Goal: Task Accomplishment & Management: Complete application form

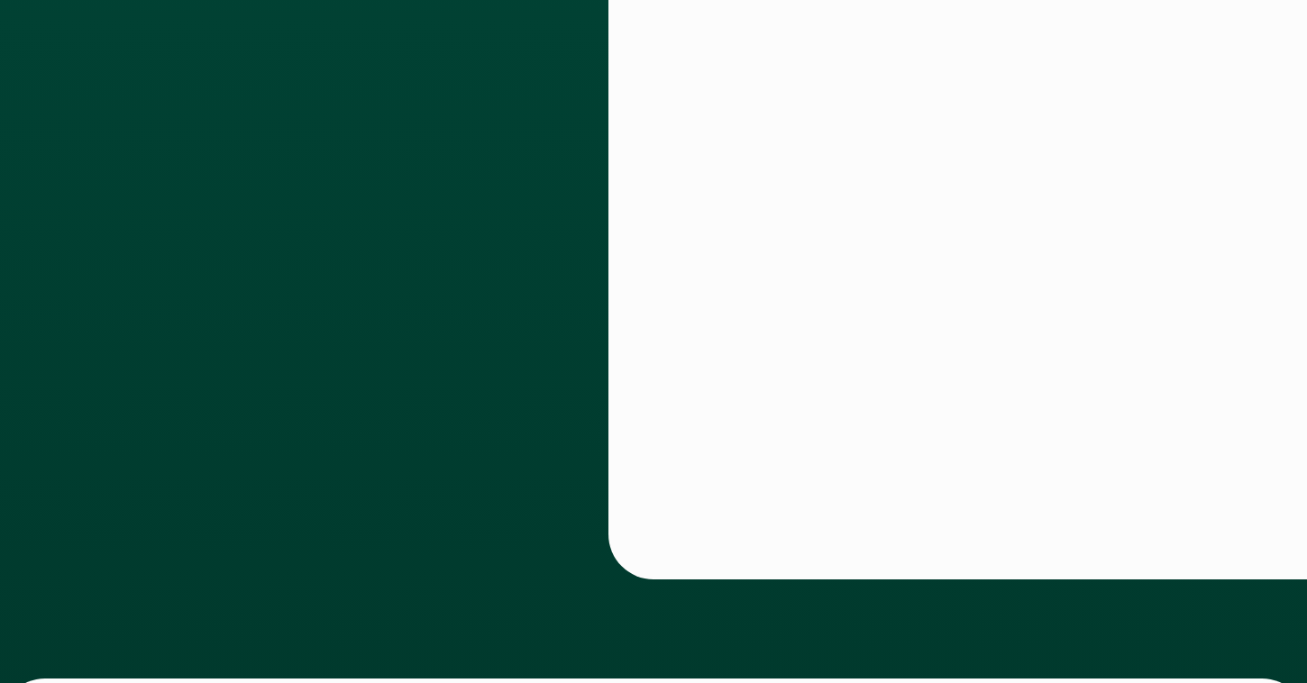
scroll to position [781, 0]
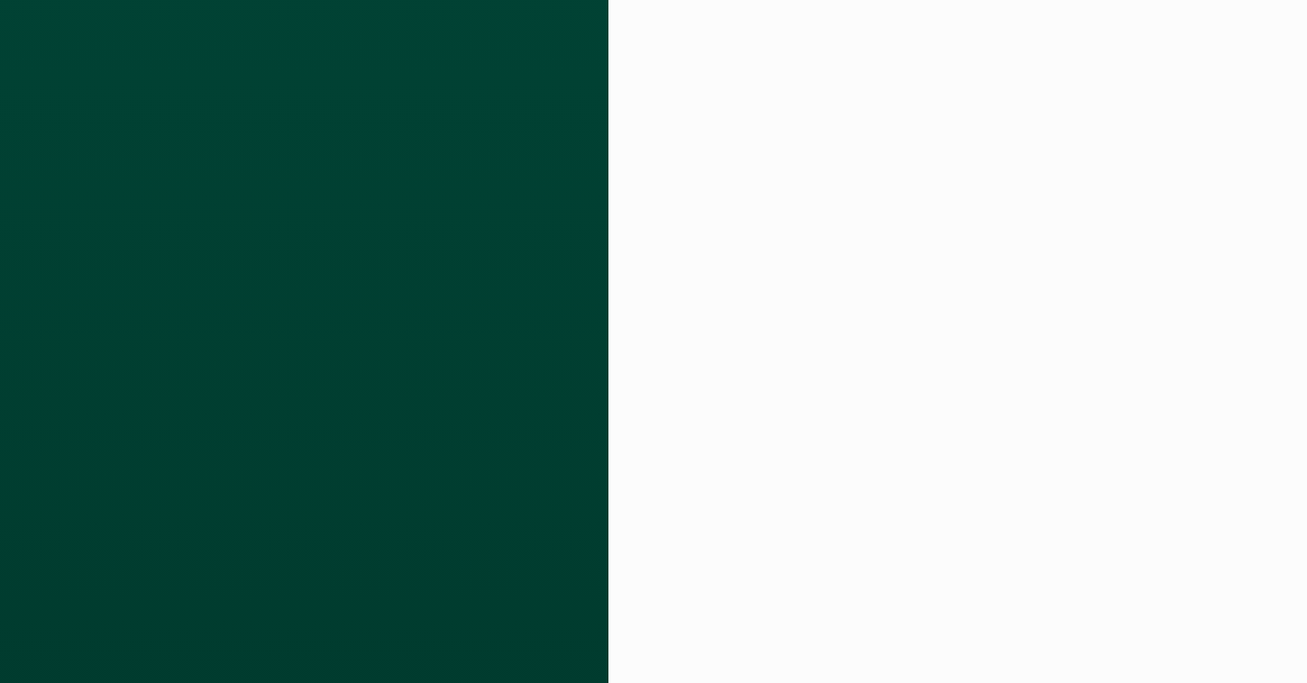
click at [647, 133] on div at bounding box center [630, 162] width 45 height 1228
click at [665, 160] on div at bounding box center [930, 162] width 554 height 1228
click at [650, 397] on div at bounding box center [630, 162] width 45 height 1228
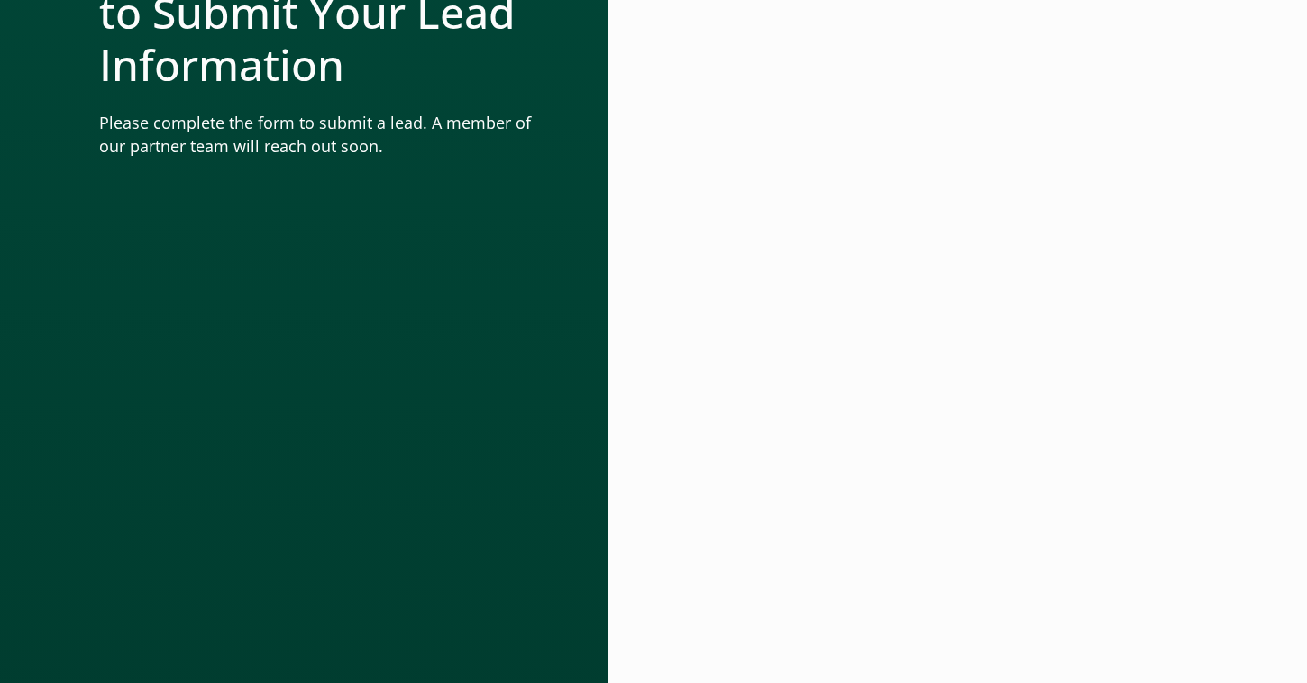
scroll to position [781, 0]
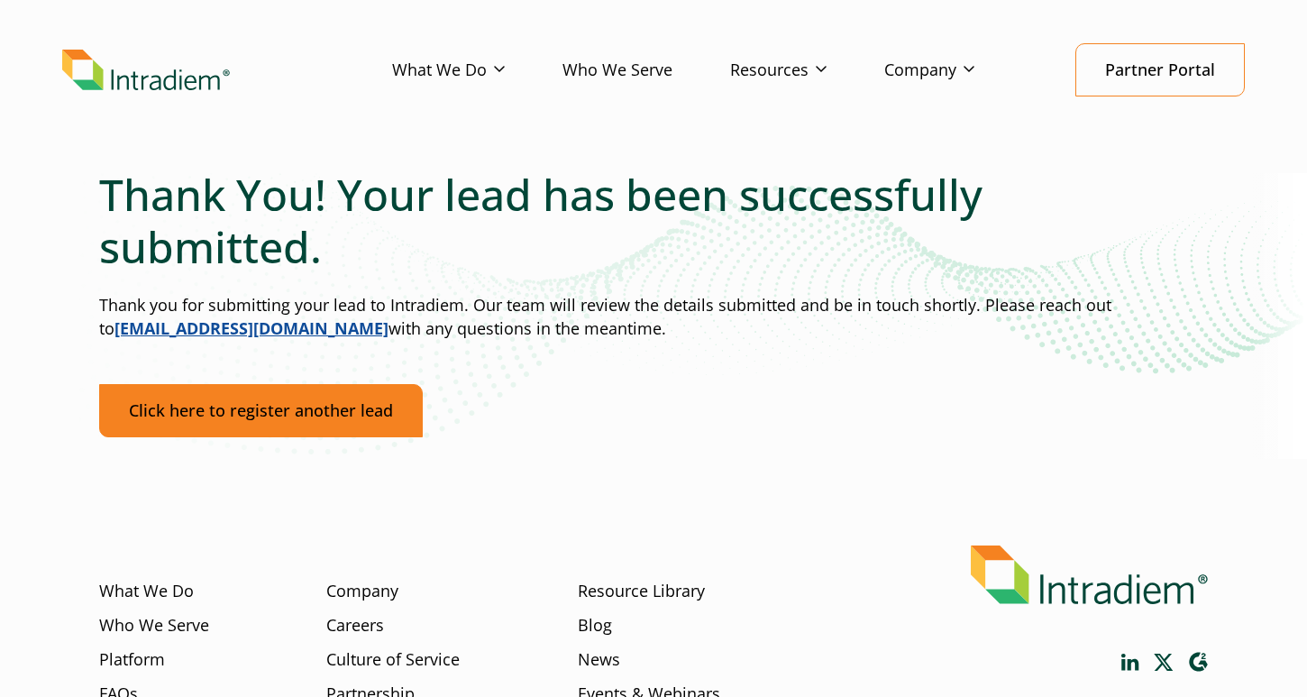
click at [272, 431] on link "Click here to register another lead" at bounding box center [261, 410] width 324 height 53
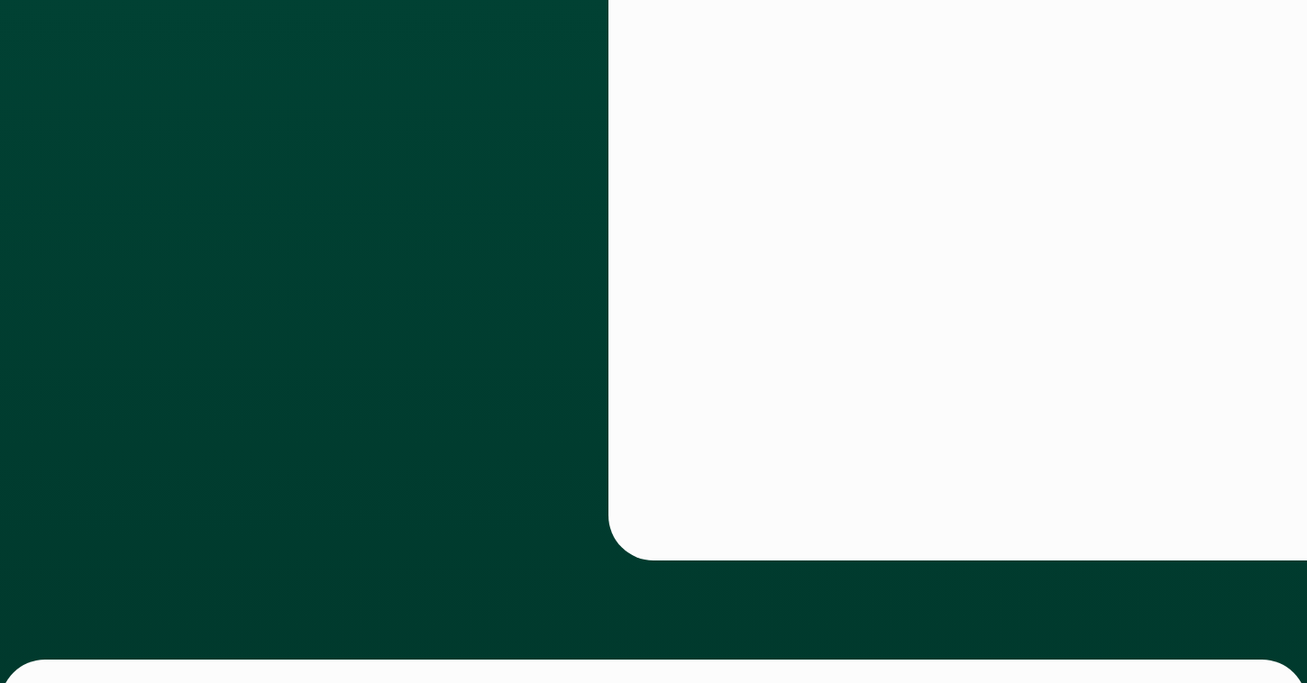
scroll to position [841, 0]
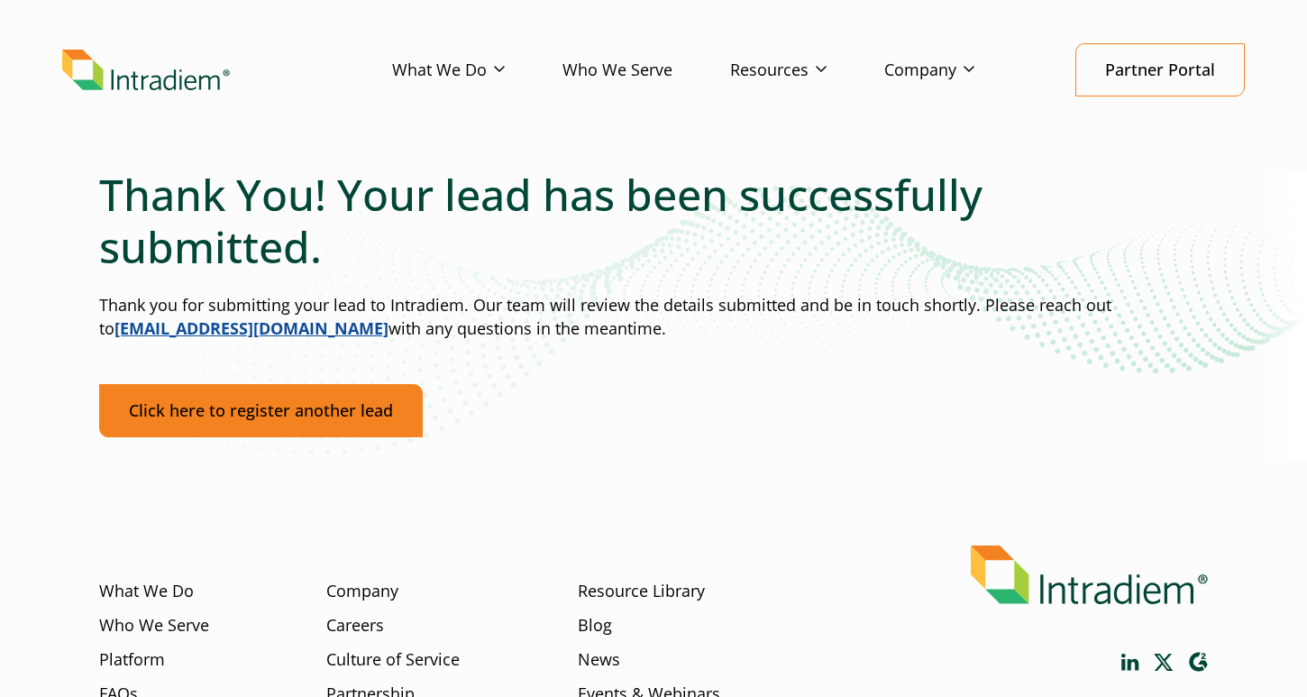
click at [287, 414] on link "Click here to register another lead" at bounding box center [261, 410] width 324 height 53
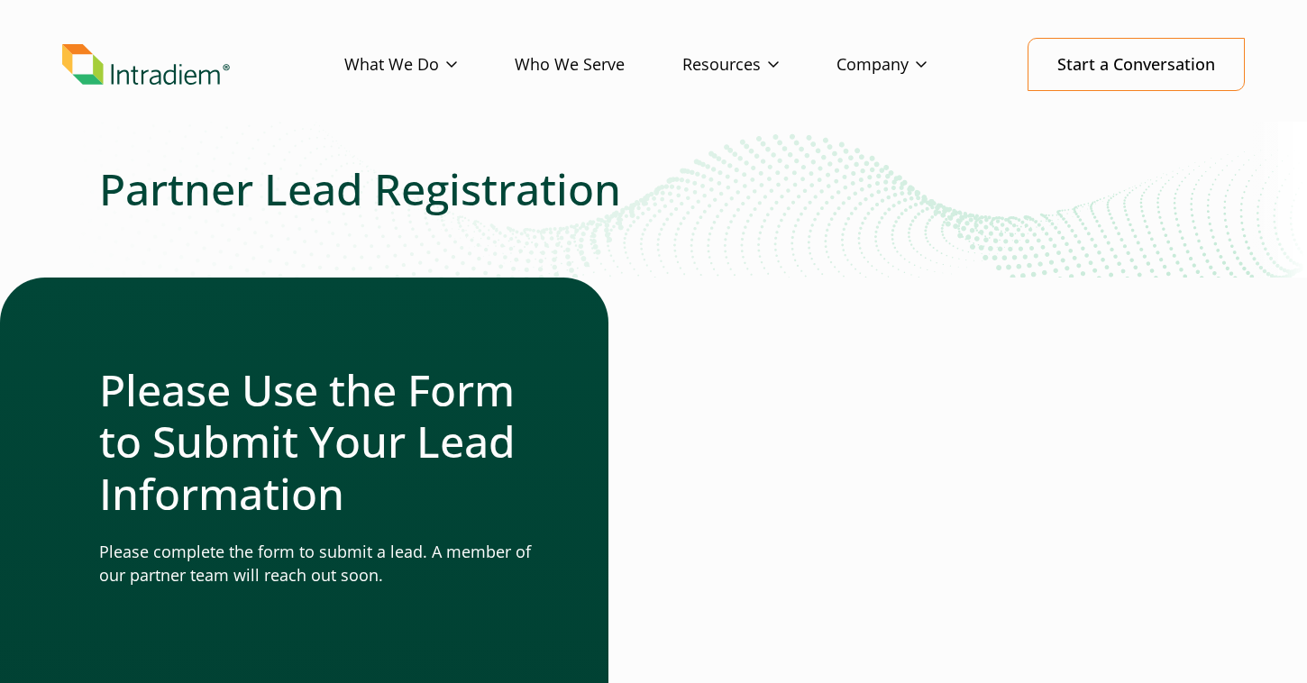
scroll to position [360, 0]
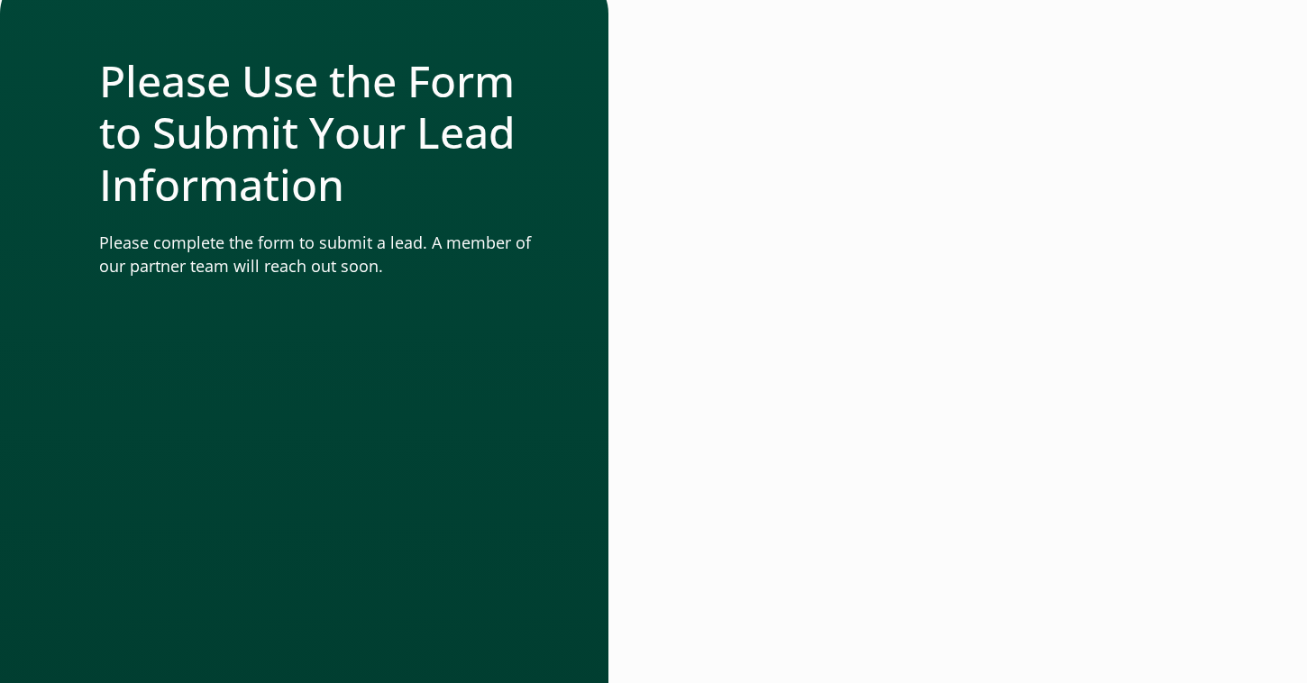
click at [661, 456] on div at bounding box center [930, 473] width 554 height 1010
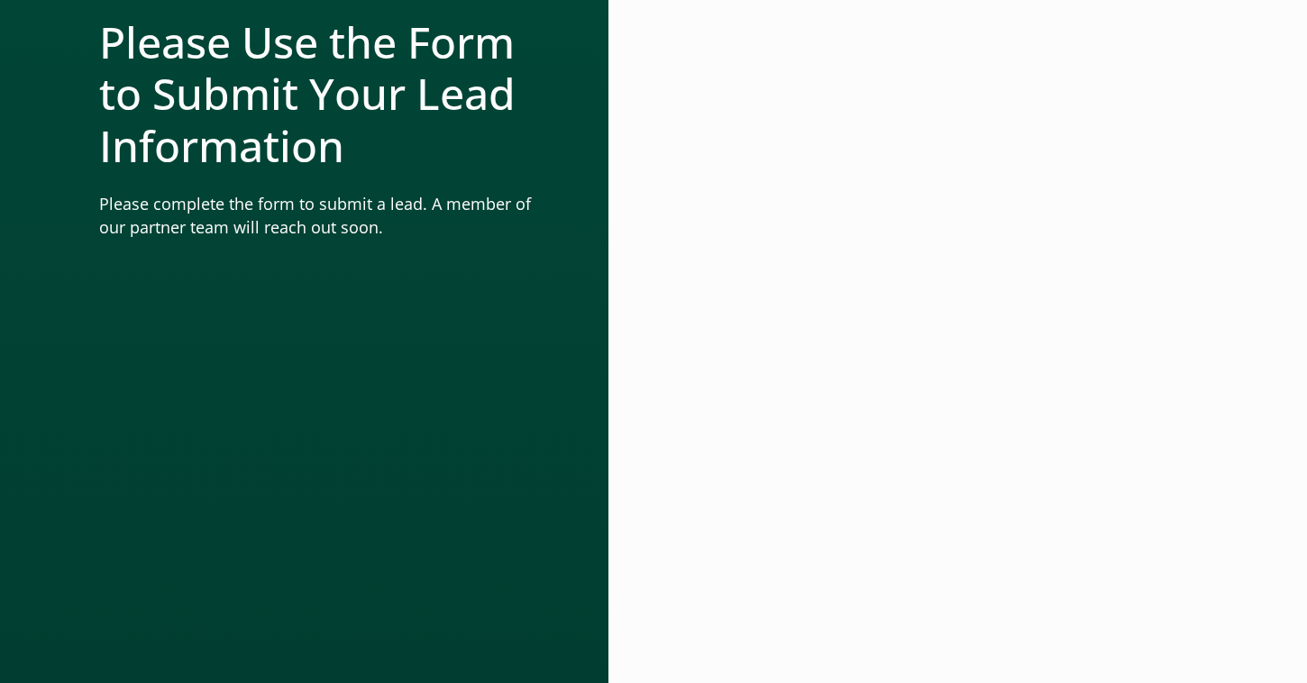
scroll to position [421, 0]
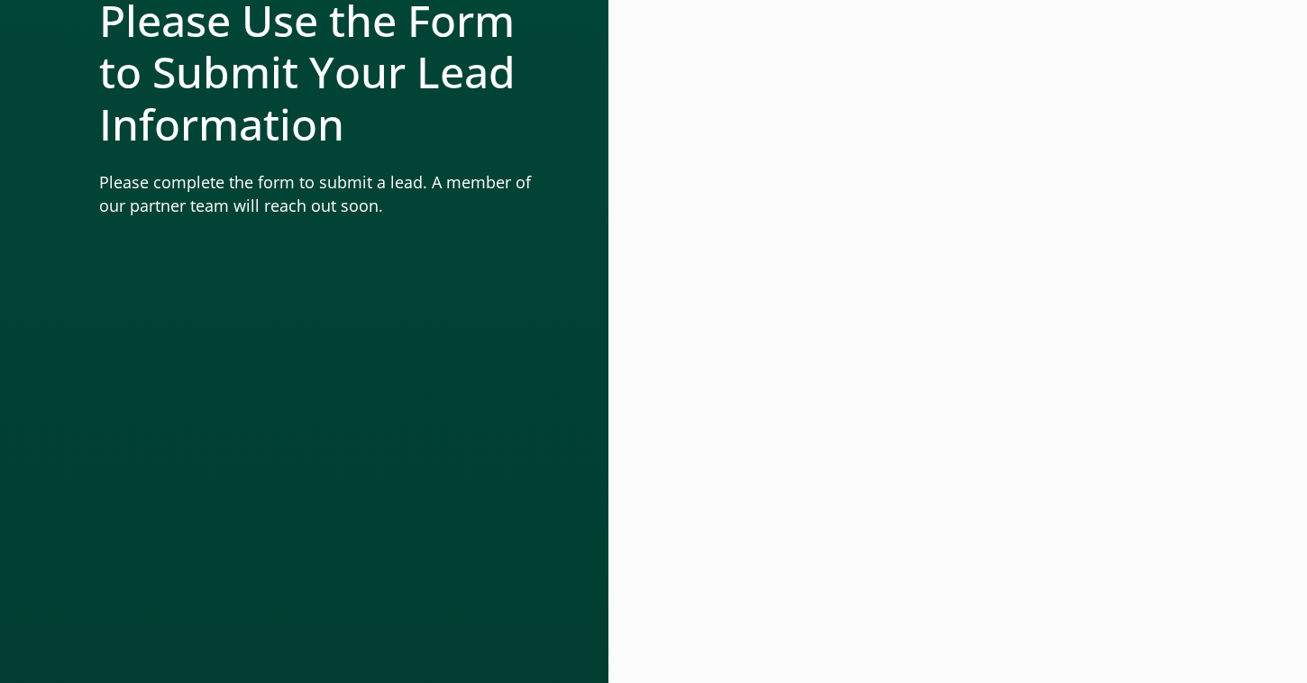
click at [1208, 389] on div at bounding box center [930, 413] width 554 height 1010
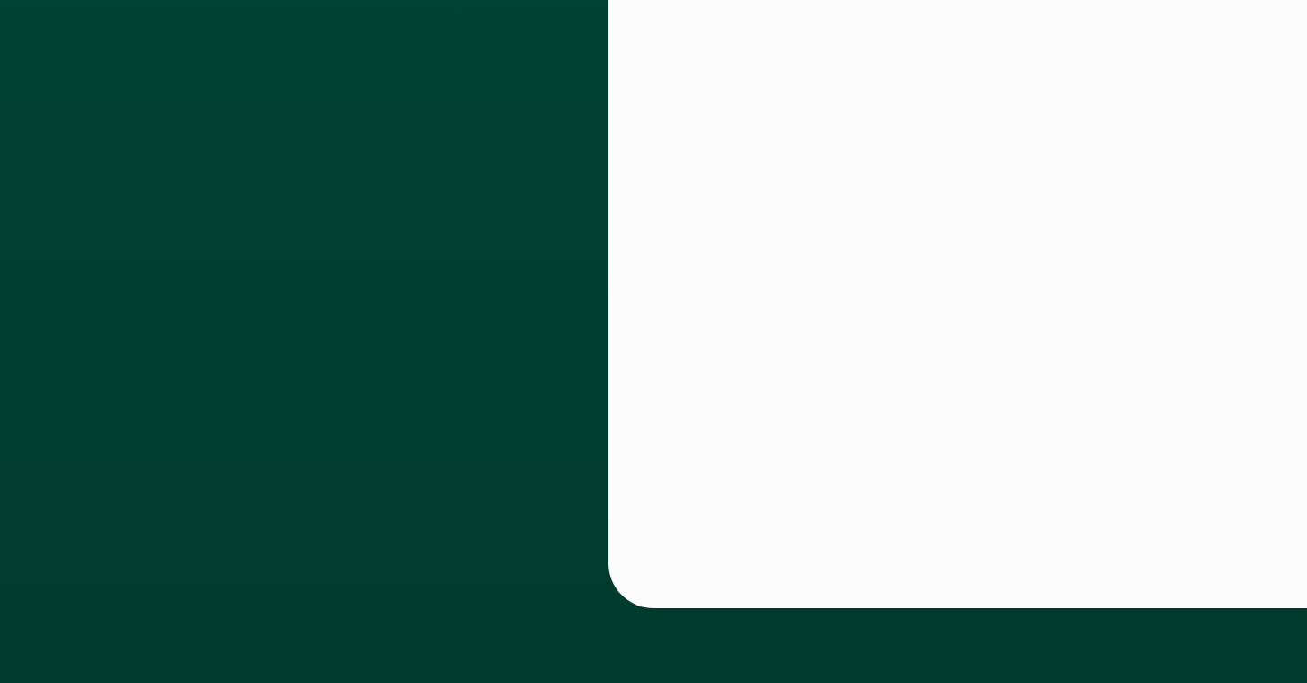
scroll to position [781, 0]
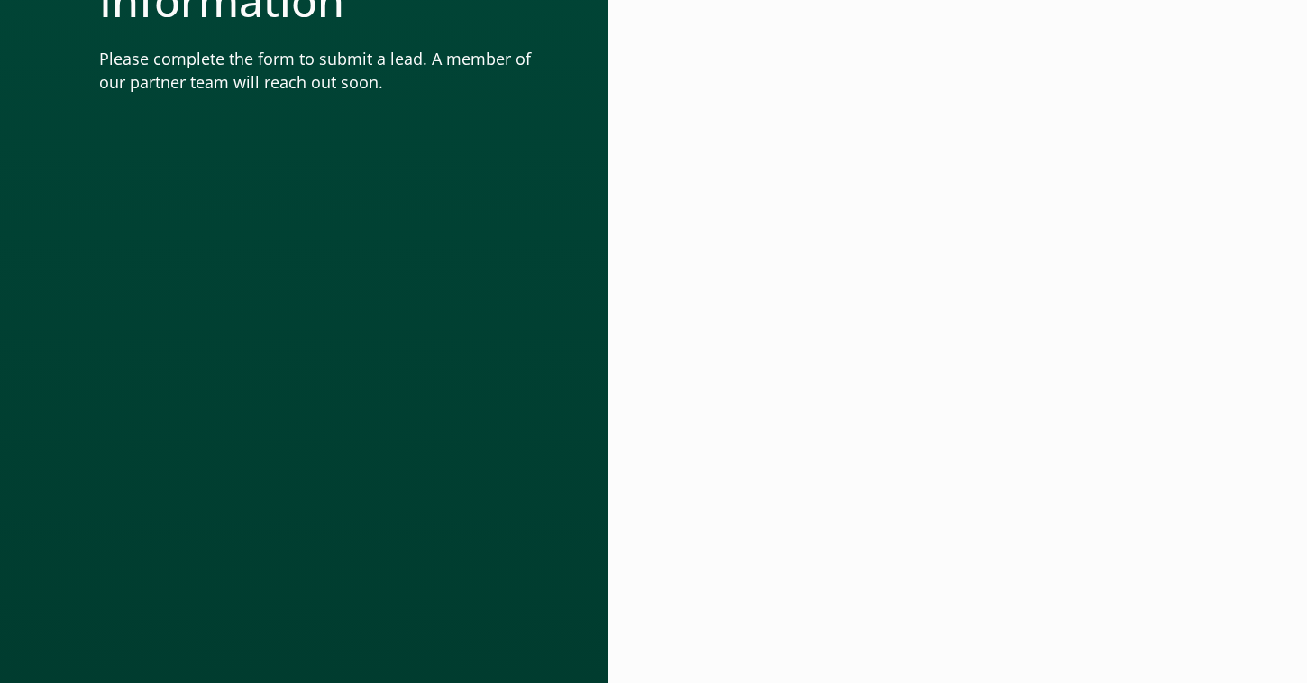
scroll to position [541, 0]
click at [1208, 287] on div at bounding box center [930, 293] width 554 height 1010
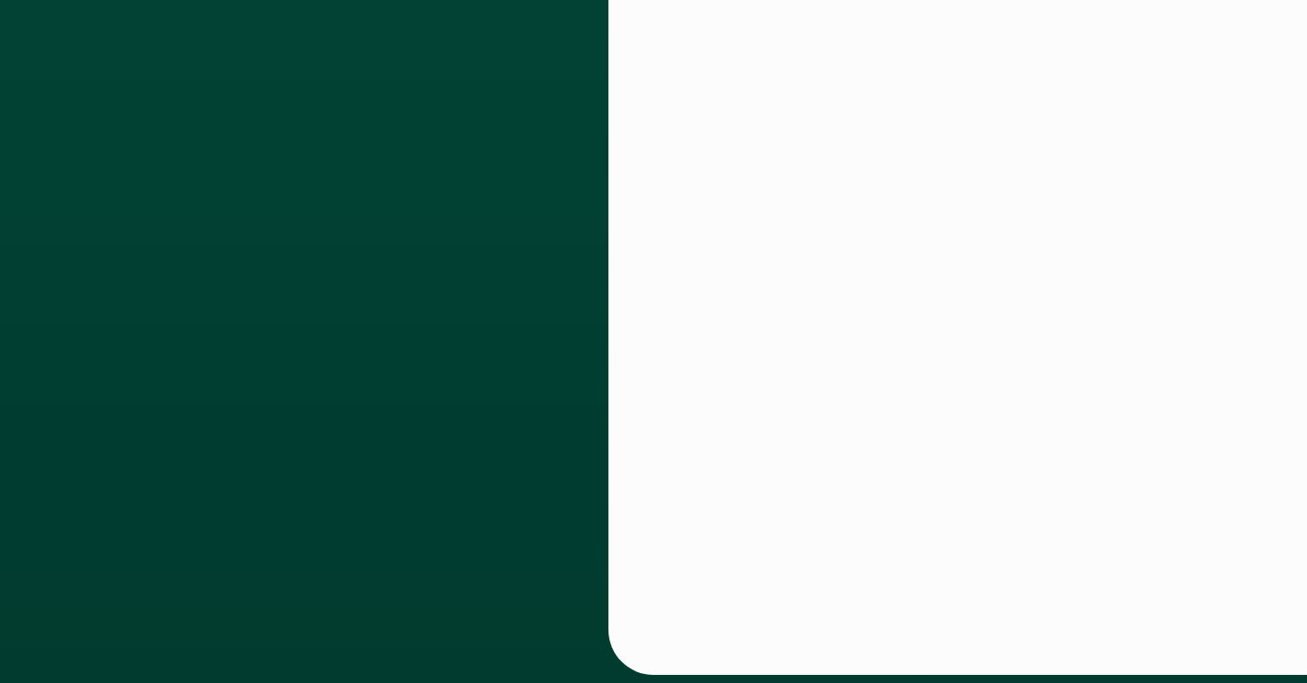
scroll to position [841, 0]
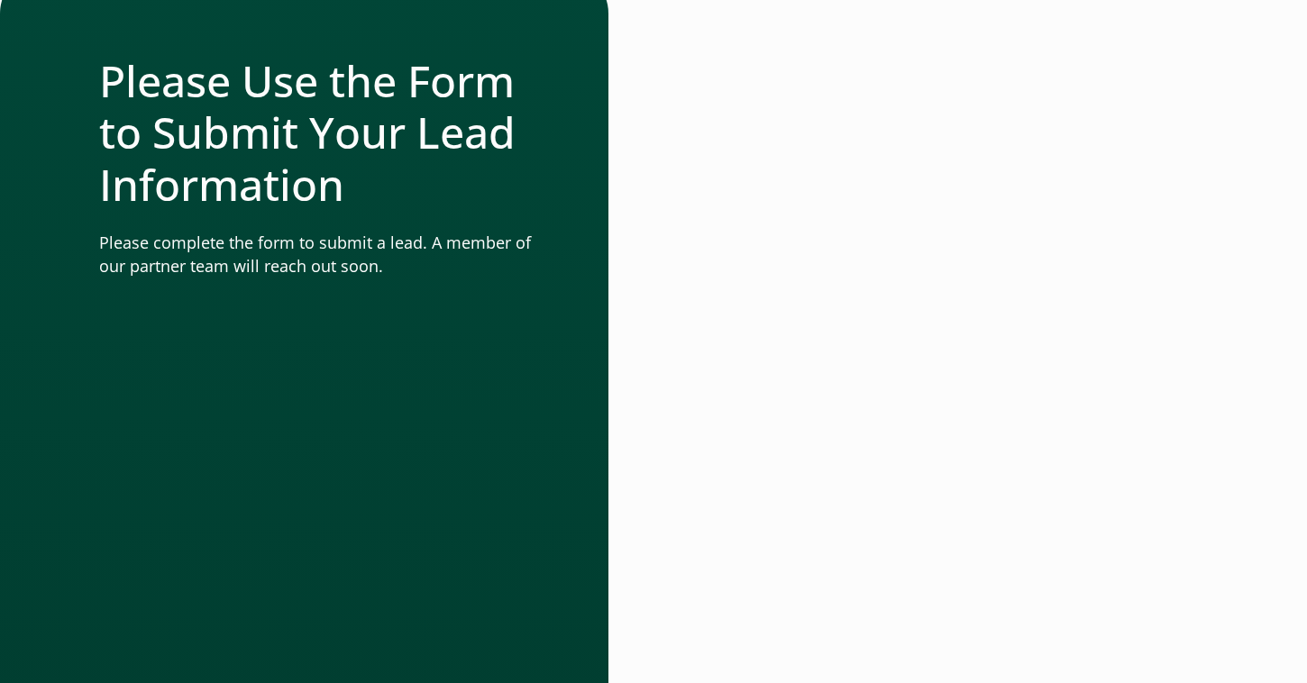
scroll to position [300, 0]
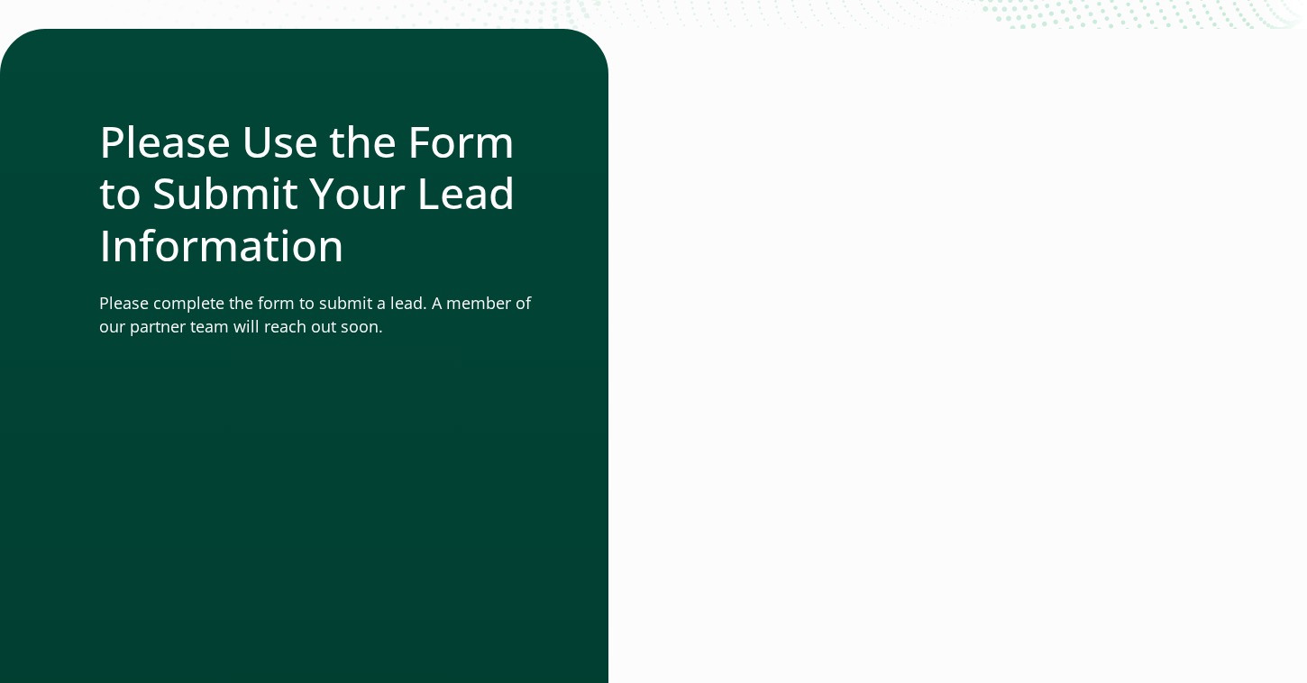
click at [1208, 372] on div at bounding box center [930, 534] width 554 height 1010
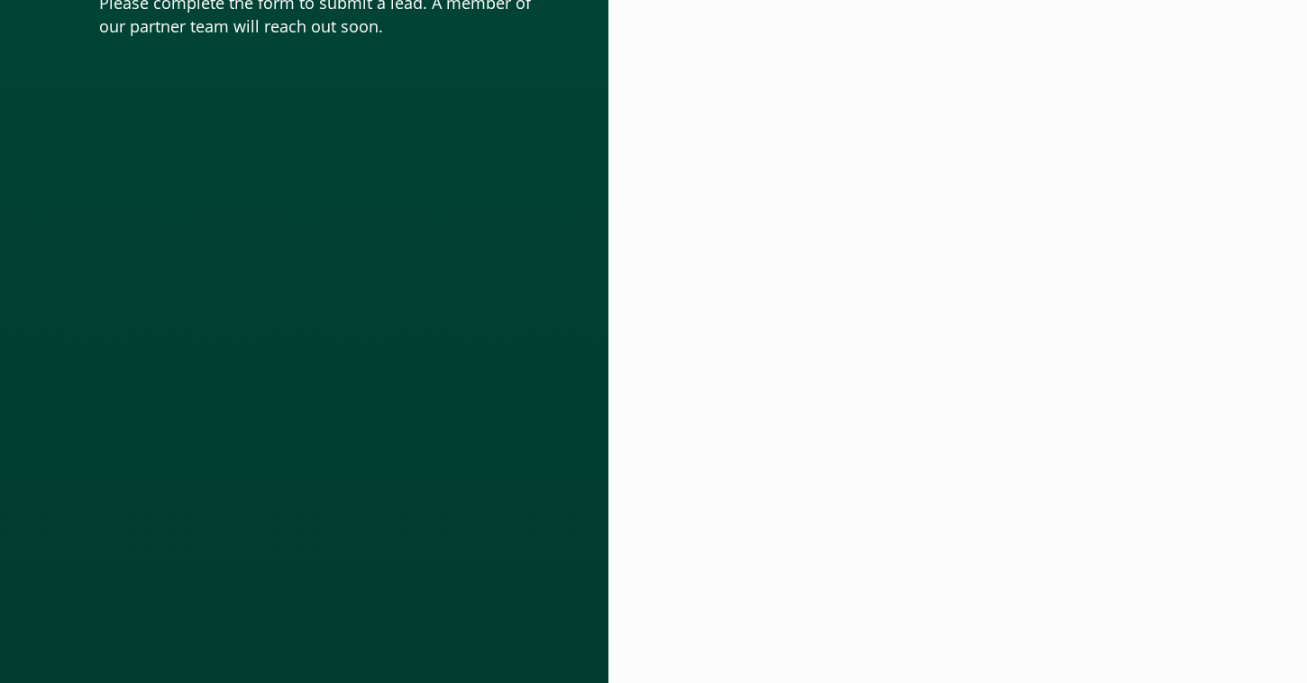
scroll to position [601, 0]
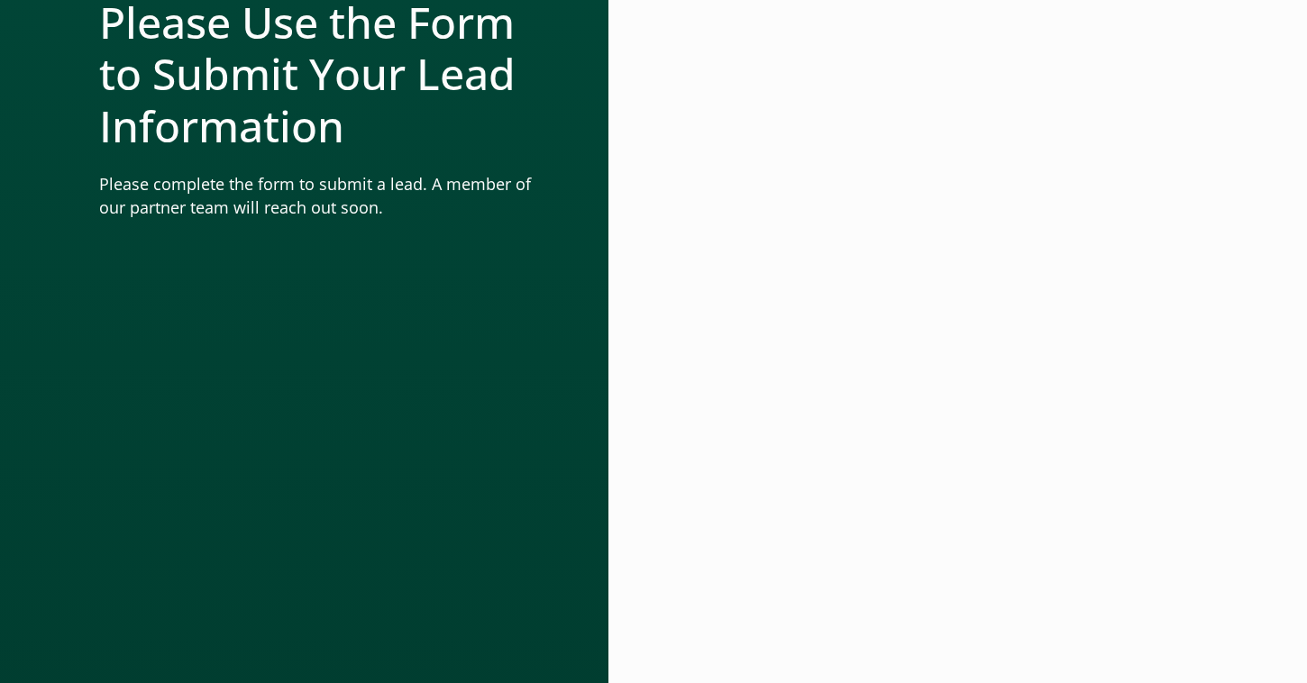
scroll to position [480, 0]
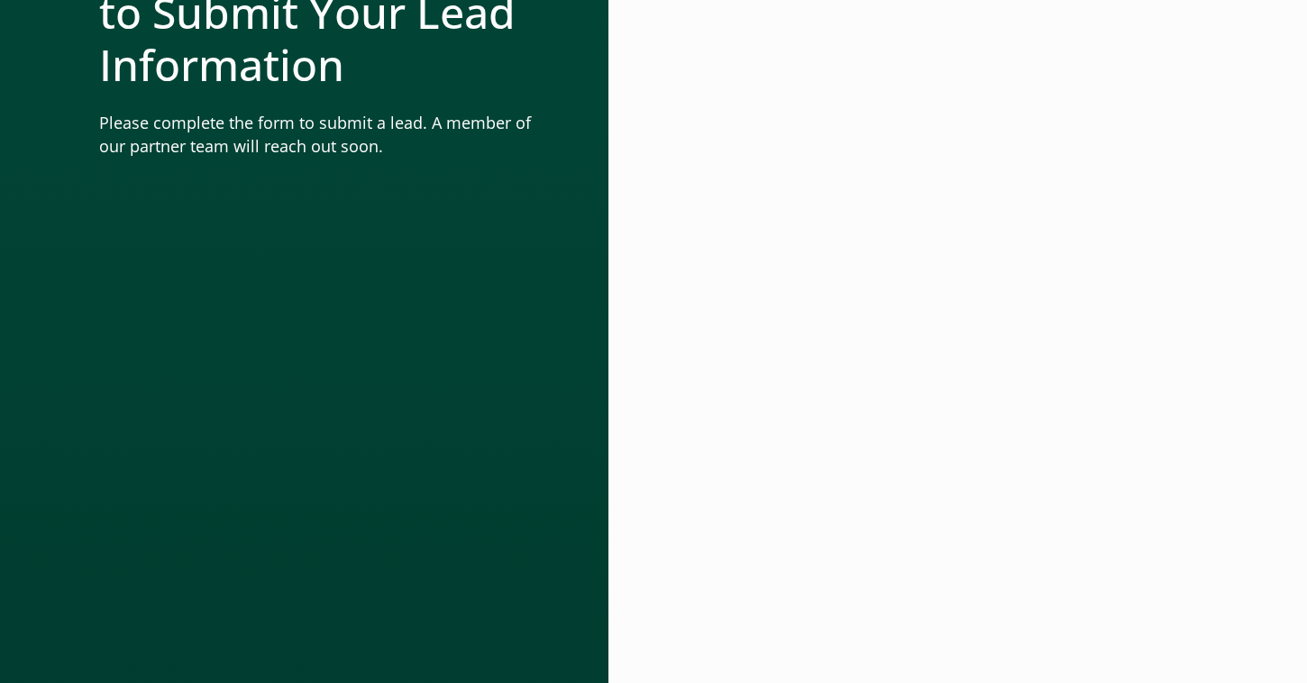
click at [1208, 238] on div at bounding box center [930, 354] width 554 height 1010
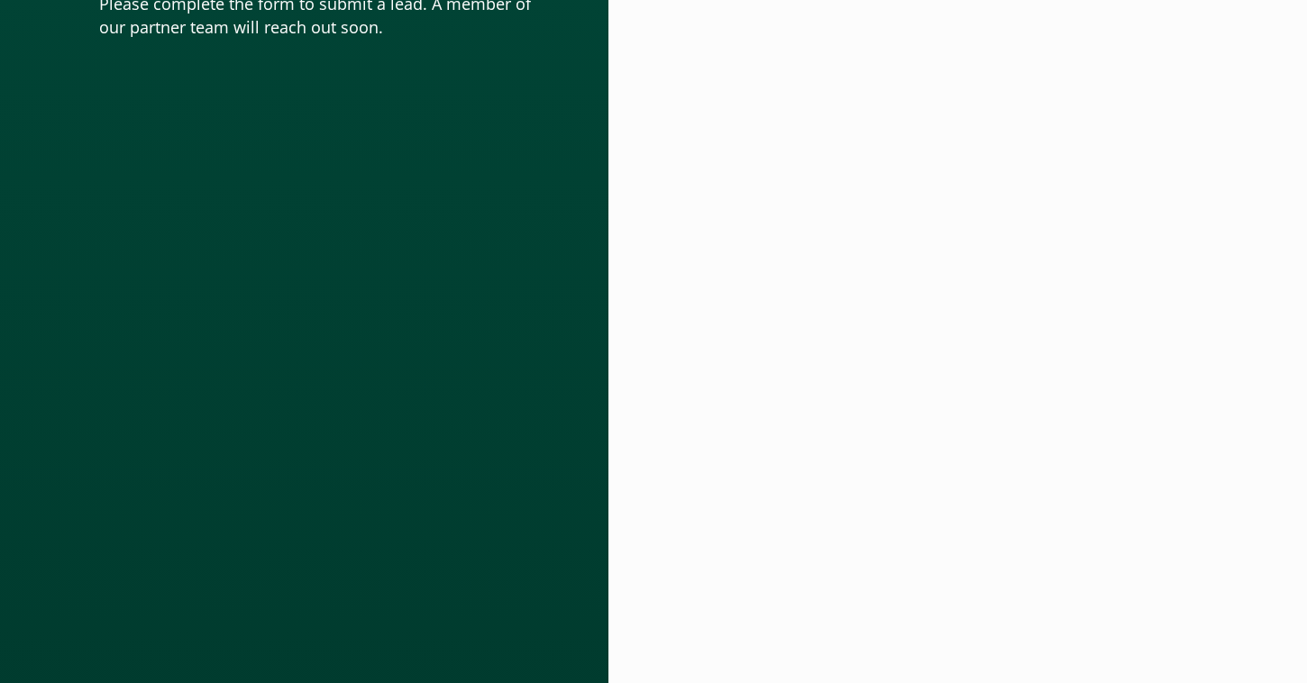
scroll to position [841, 0]
